Goal: Information Seeking & Learning: Find specific fact

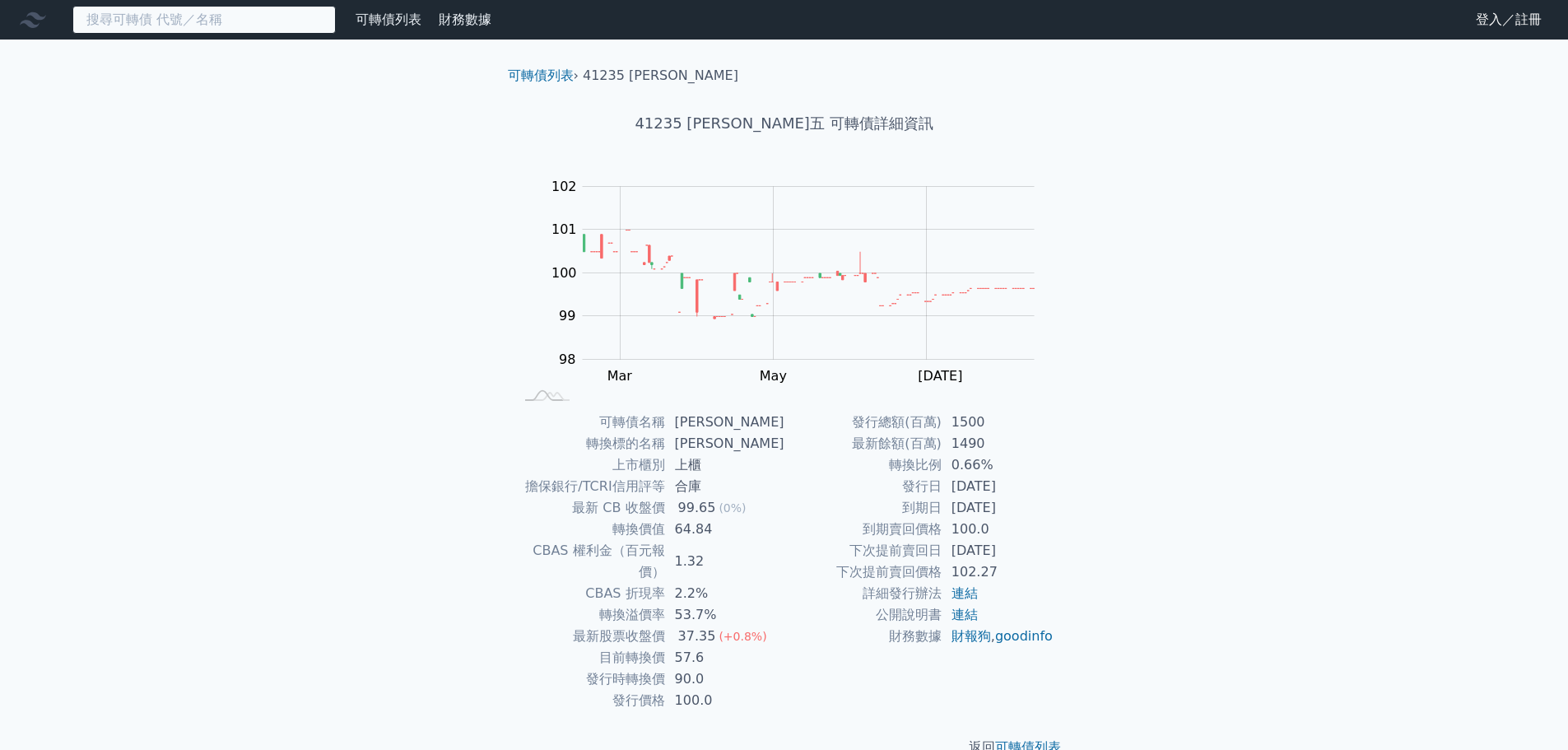
click at [254, 23] on input at bounding box center [204, 19] width 263 height 28
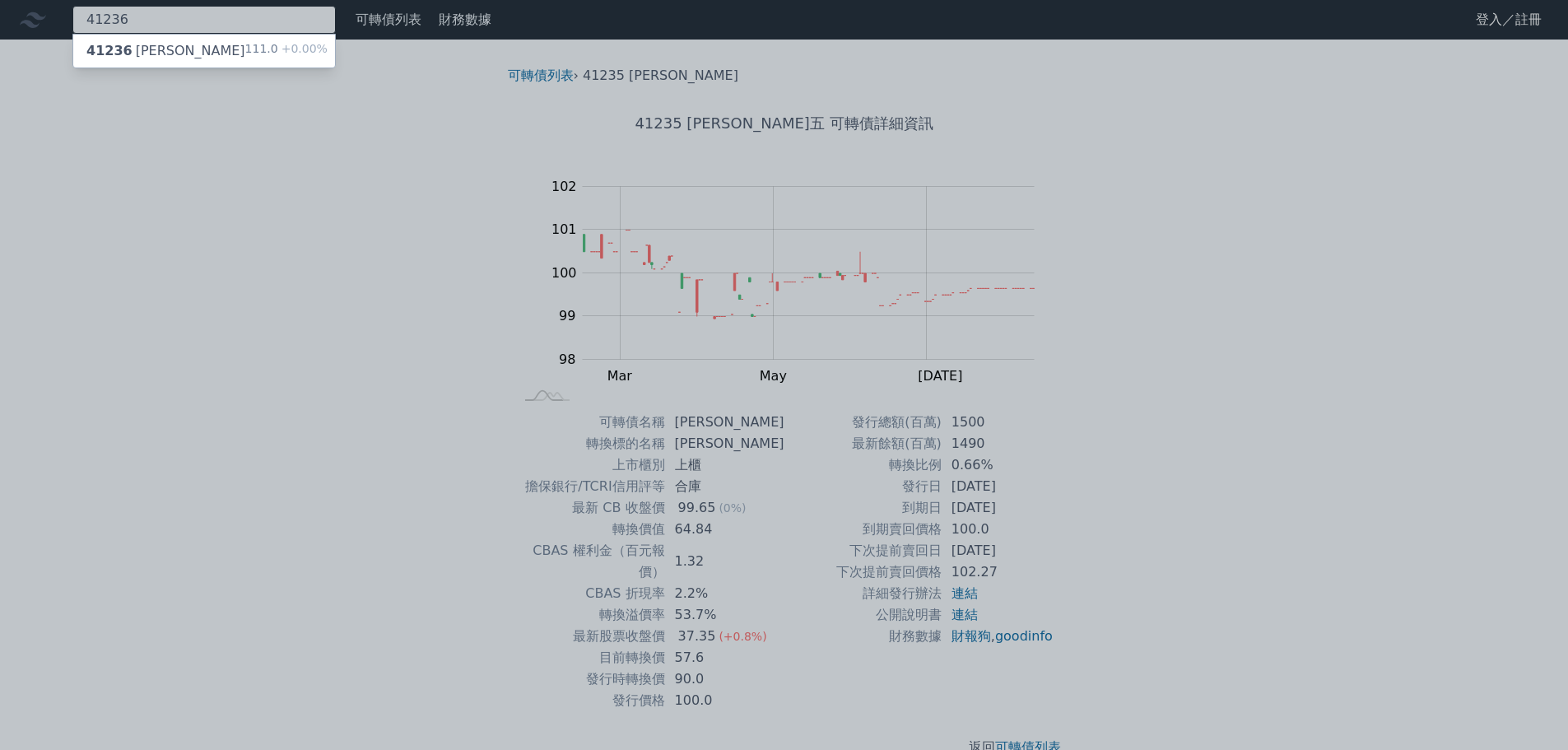
type input "41236"
click at [176, 54] on div "41236 [PERSON_NAME]六 111.0 +0.00%" at bounding box center [204, 51] width 262 height 33
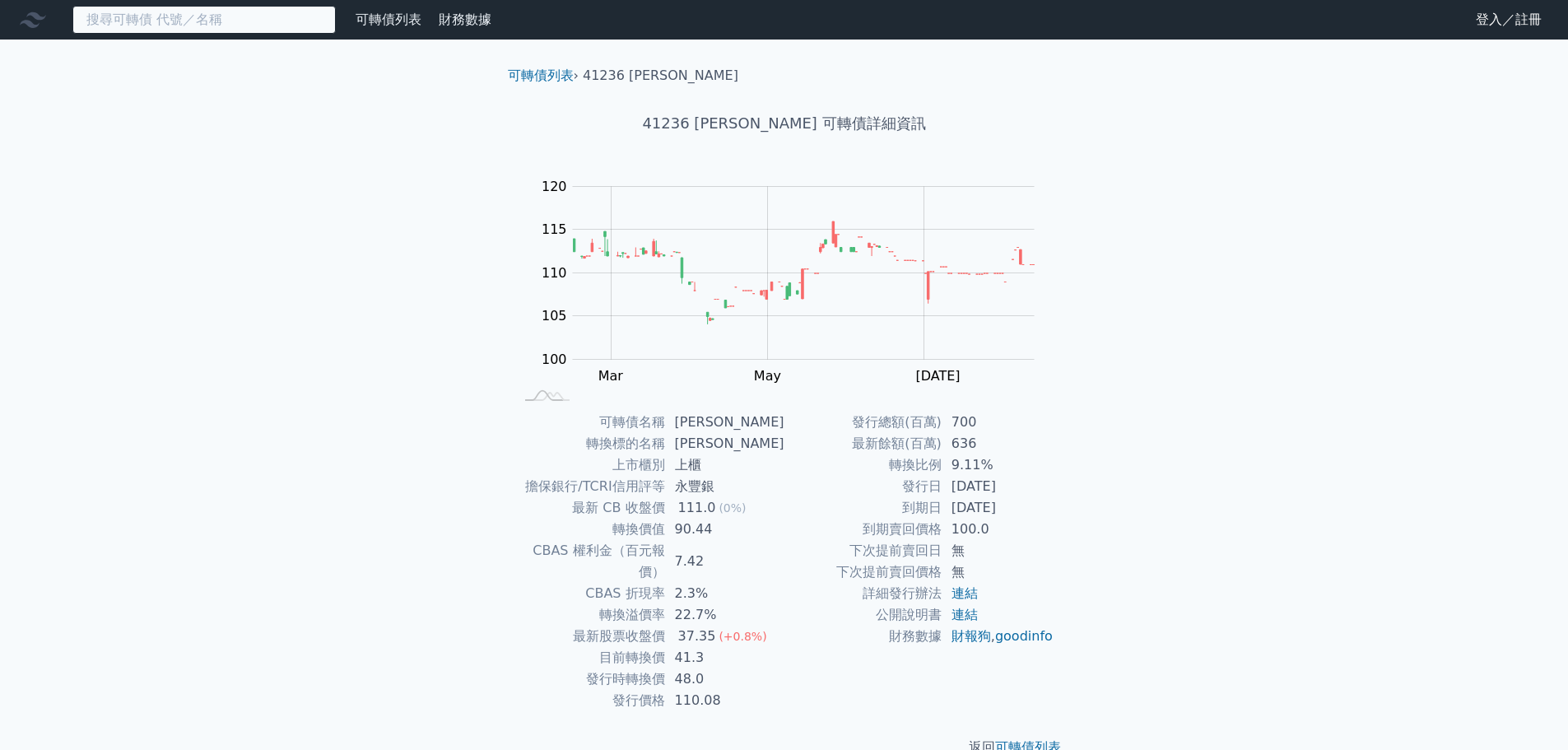
click at [225, 14] on input at bounding box center [204, 19] width 263 height 28
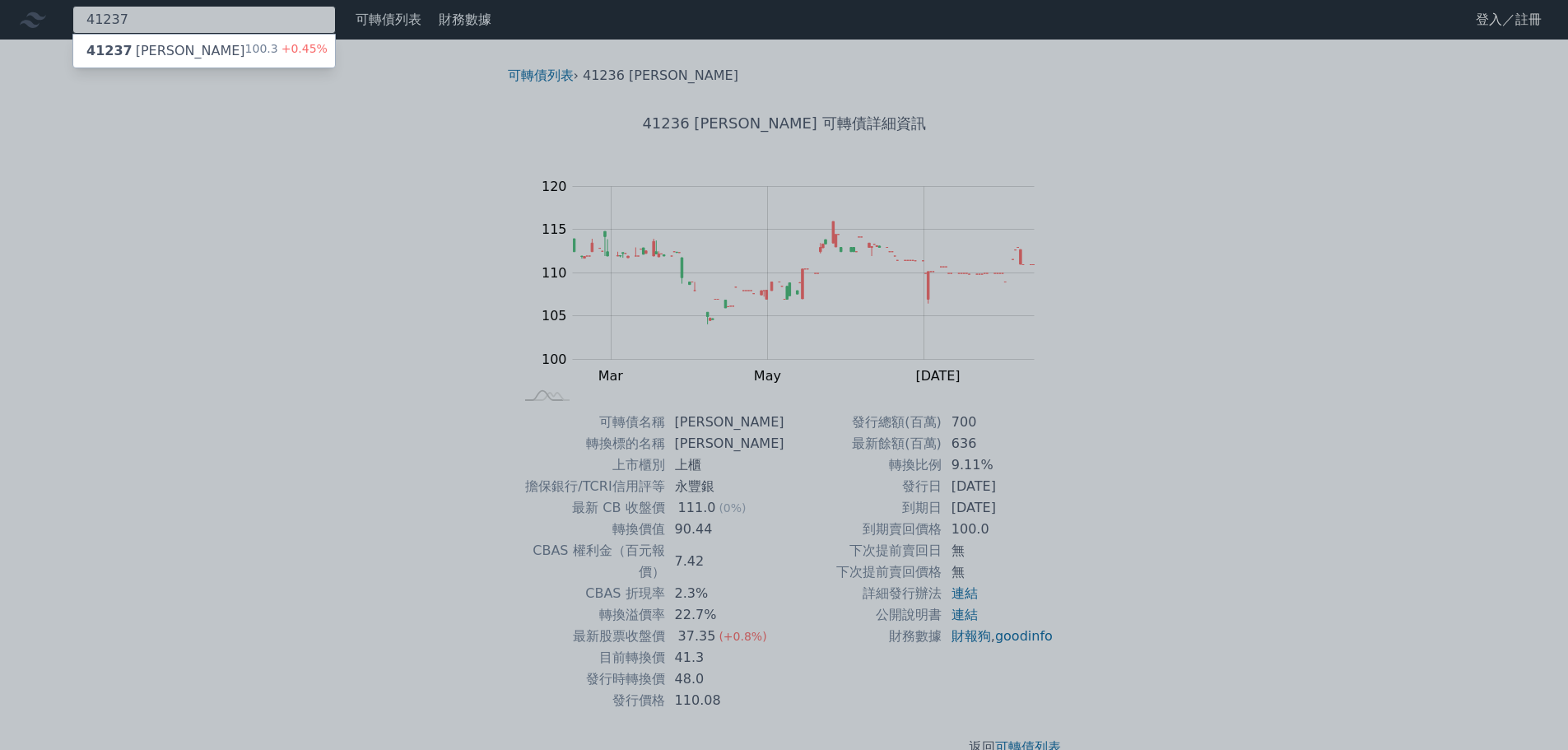
type input "41237"
click at [231, 40] on div "41237 [PERSON_NAME]七 100.3 +0.45%" at bounding box center [204, 51] width 262 height 33
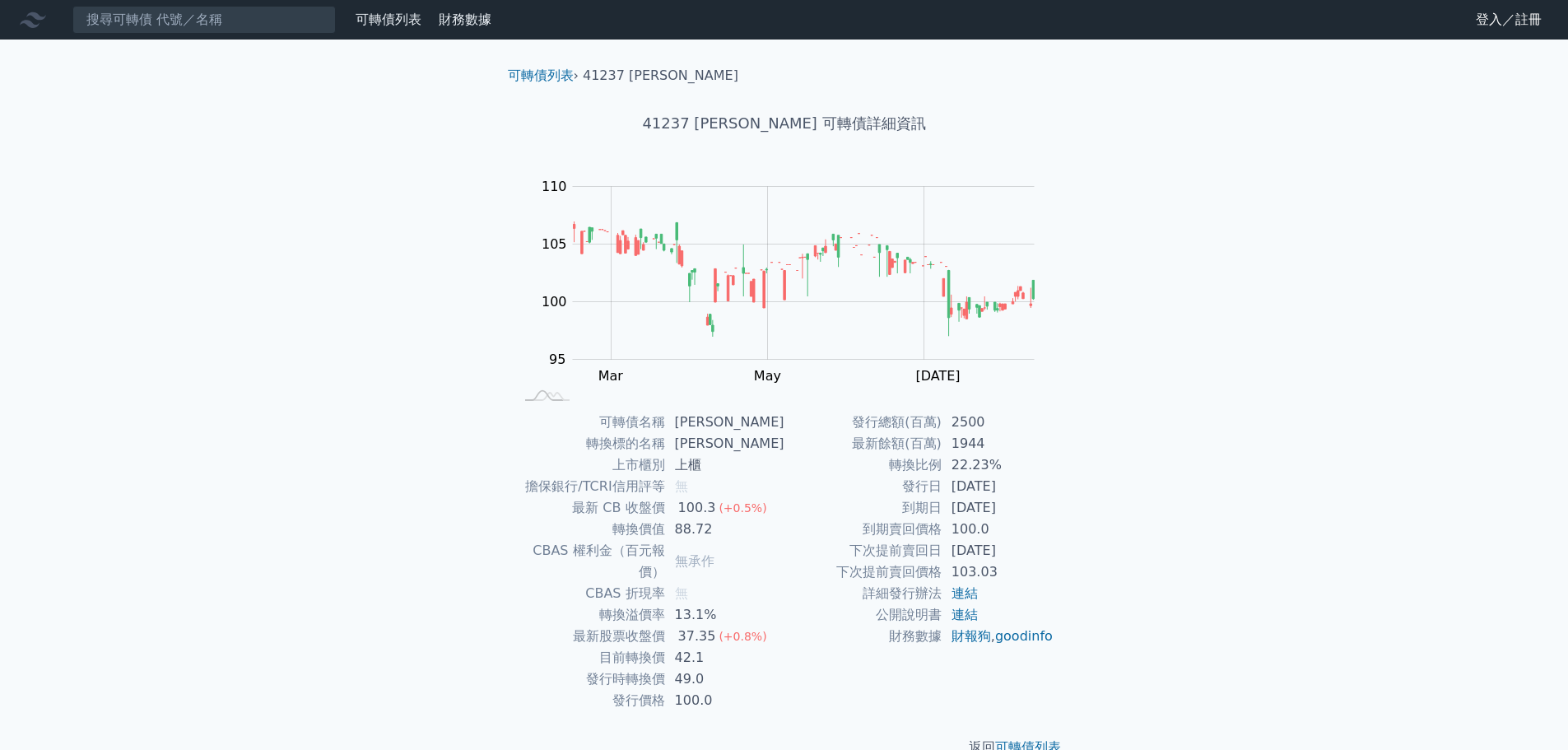
click at [216, 1] on nav "可轉債列表 財務數據 可轉債列表 財務數據 登入／註冊 登入／註冊" at bounding box center [784, 20] width 1568 height 40
click at [194, 19] on input at bounding box center [204, 19] width 263 height 28
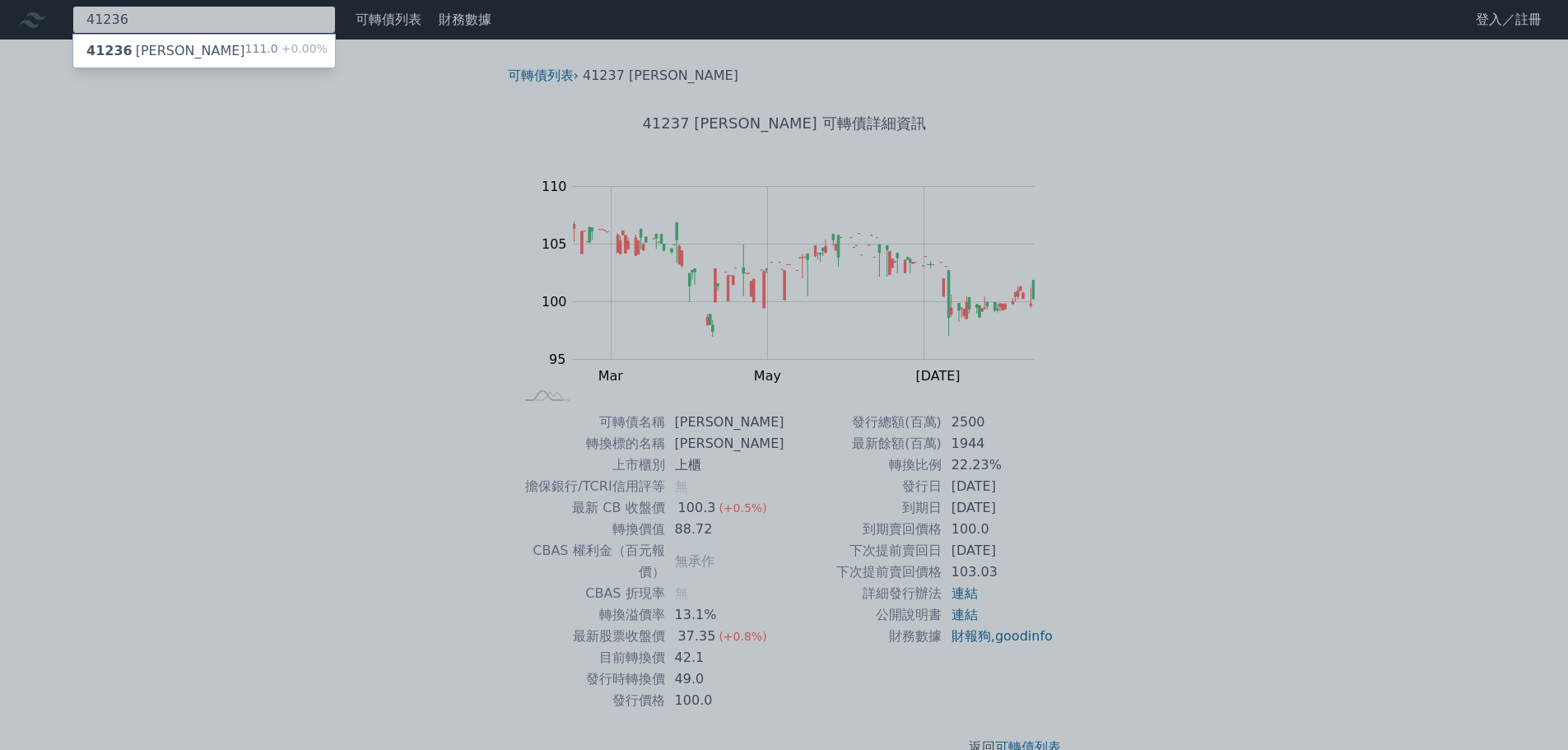
type input "41236"
click at [188, 57] on div "41236 [PERSON_NAME]六 111.0 +0.00%" at bounding box center [204, 51] width 262 height 33
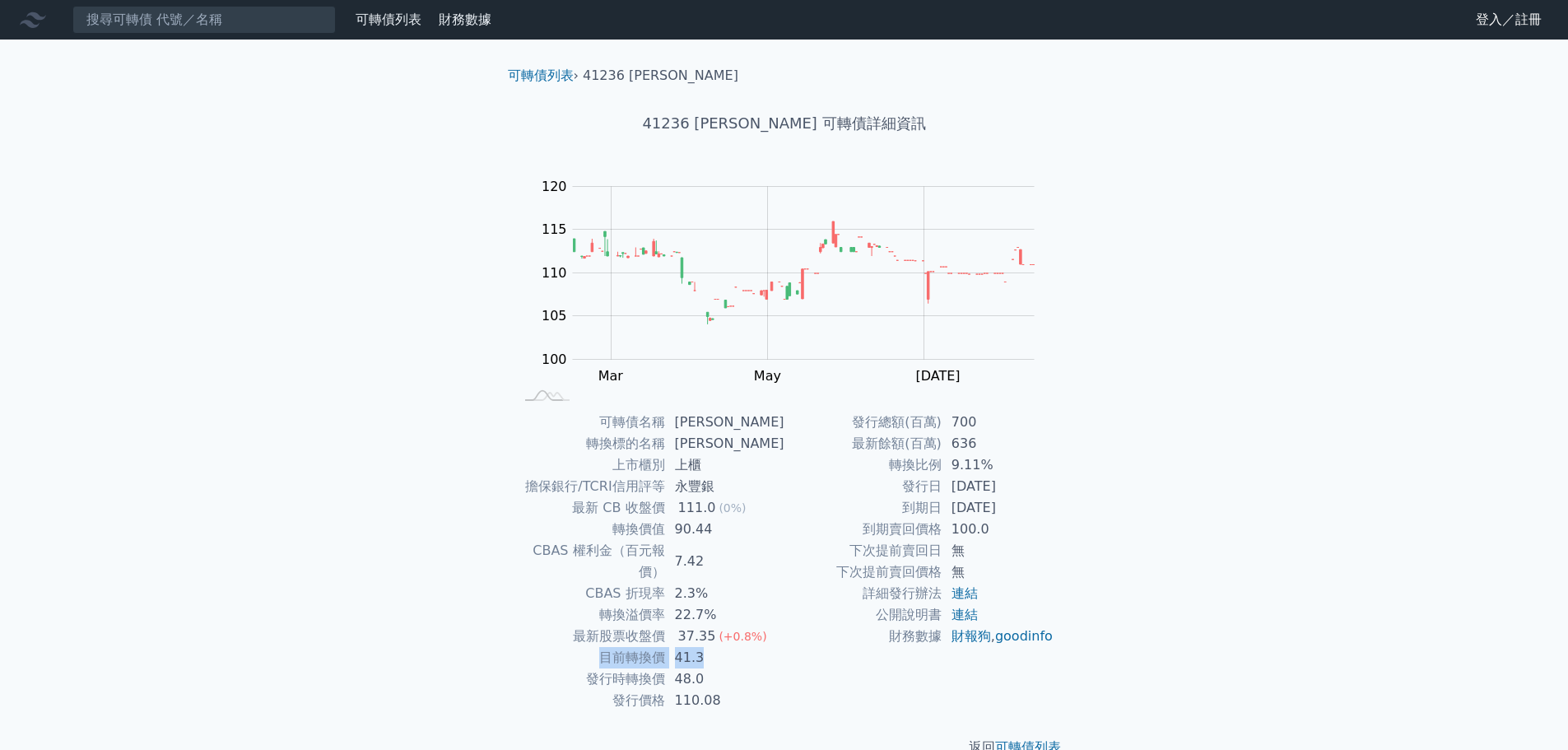
drag, startPoint x: 608, startPoint y: 639, endPoint x: 744, endPoint y: 642, distance: 136.0
click at [769, 647] on tr "目前轉換價 41.3" at bounding box center [649, 657] width 270 height 22
click at [740, 647] on td "41.3" at bounding box center [725, 657] width 120 height 22
drag, startPoint x: 724, startPoint y: 638, endPoint x: 574, endPoint y: 625, distance: 150.6
click at [574, 625] on tbody "可轉債名稱 [PERSON_NAME] 轉換標的名稱 [PERSON_NAME] 上市櫃別 上櫃 擔保銀行/TCRI信用評等 永豐銀 最新 CB 收盤價 11…" at bounding box center [649, 561] width 270 height 299
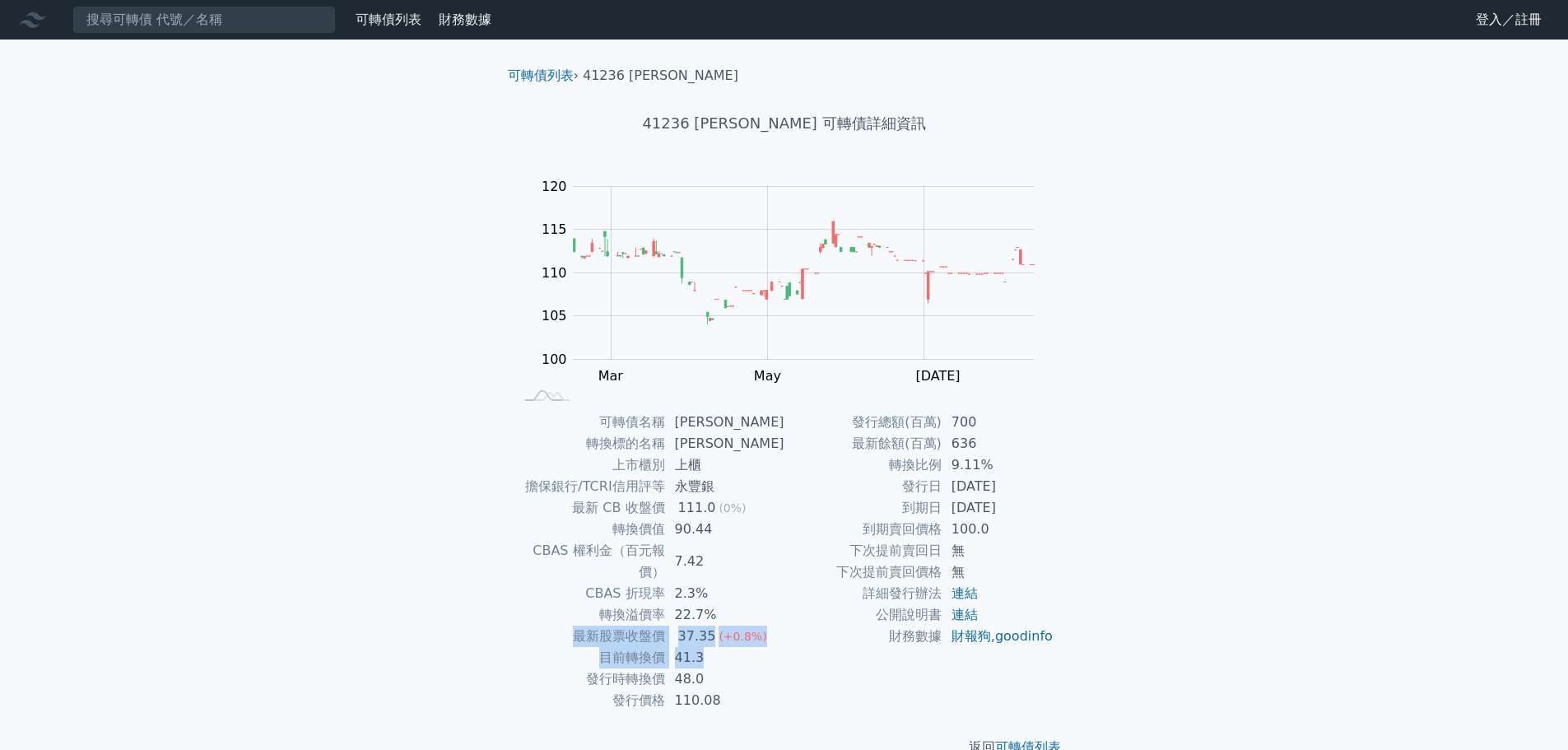
click at [583, 647] on td "目前轉換價" at bounding box center [589, 657] width 151 height 22
drag, startPoint x: 606, startPoint y: 640, endPoint x: 745, endPoint y: 638, distance: 139.0
click at [745, 647] on tr "目前轉換價 41.3" at bounding box center [649, 657] width 270 height 22
click at [745, 647] on td "41.3" at bounding box center [725, 657] width 120 height 22
drag, startPoint x: 723, startPoint y: 637, endPoint x: 610, endPoint y: 637, distance: 113.0
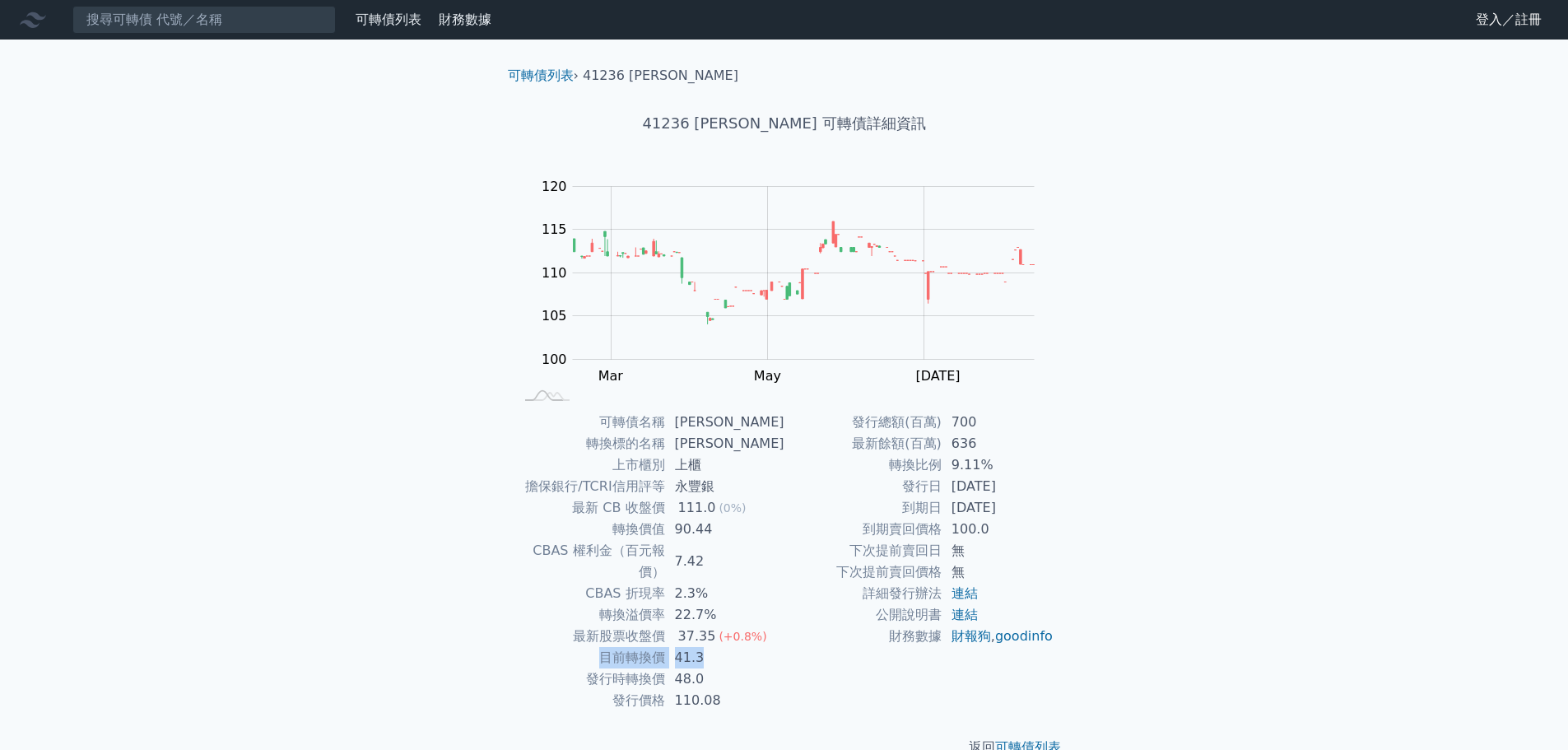
click at [610, 647] on tr "目前轉換價 41.3" at bounding box center [649, 657] width 270 height 22
click at [610, 647] on td "目前轉換價" at bounding box center [589, 657] width 151 height 22
drag, startPoint x: 610, startPoint y: 637, endPoint x: 756, endPoint y: 638, distance: 146.0
click at [756, 647] on tr "目前轉換價 41.3" at bounding box center [649, 657] width 270 height 22
click at [754, 647] on td "41.3" at bounding box center [725, 657] width 120 height 22
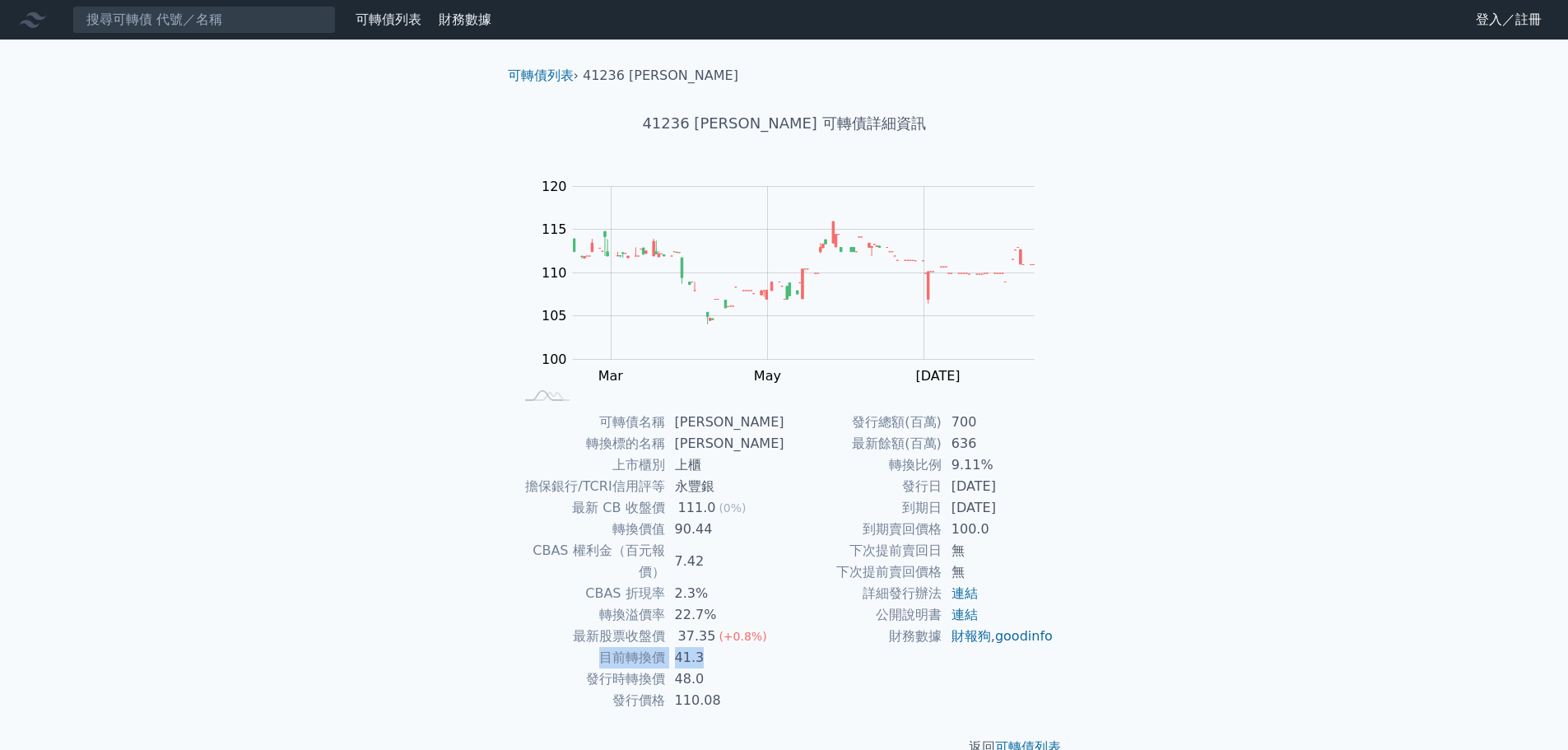
drag, startPoint x: 726, startPoint y: 644, endPoint x: 587, endPoint y: 630, distance: 139.7
click at [587, 647] on tr "目前轉換價 41.3" at bounding box center [649, 657] width 270 height 22
click at [587, 647] on td "目前轉換價" at bounding box center [589, 657] width 151 height 22
